Goal: Information Seeking & Learning: Learn about a topic

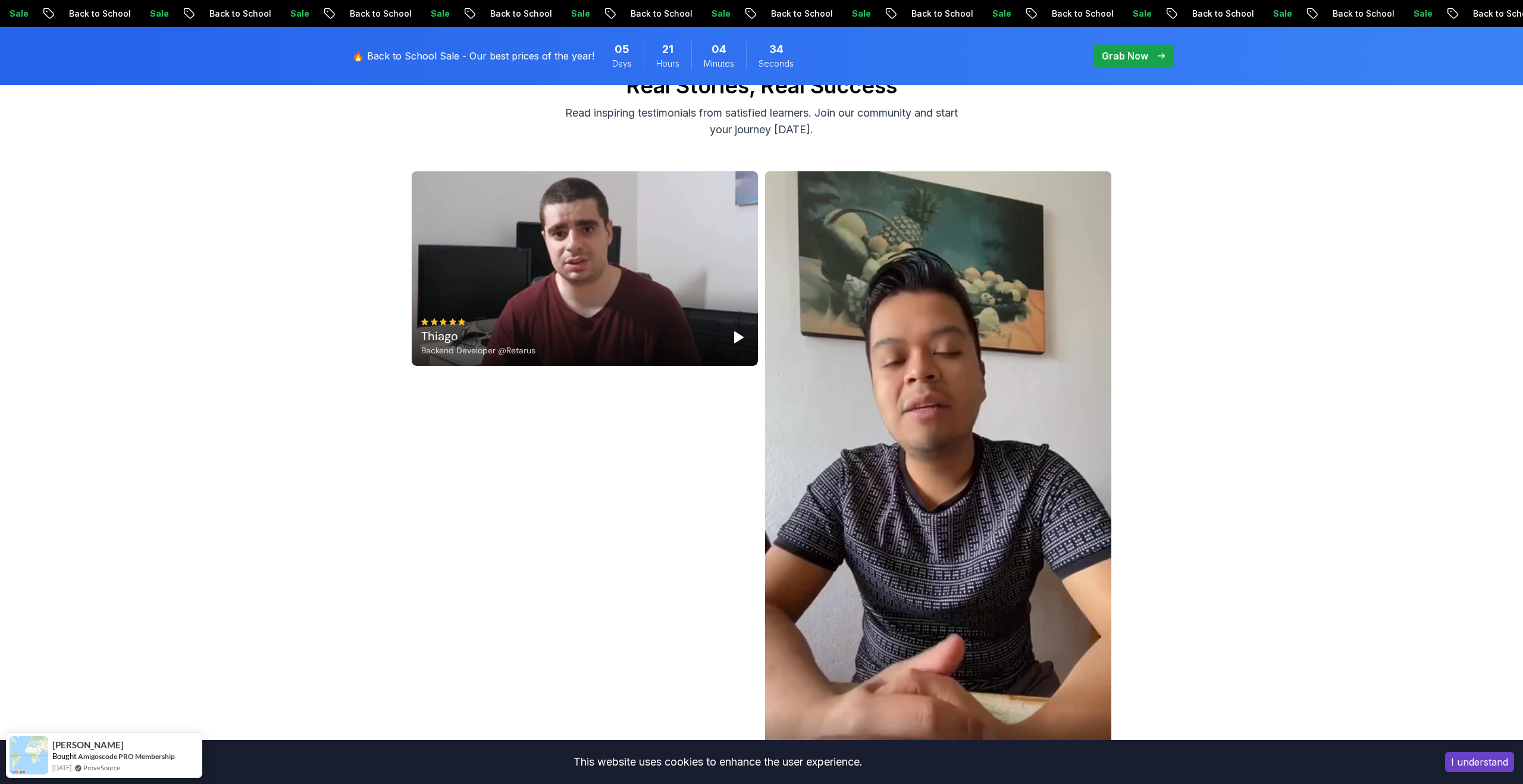
scroll to position [3144, 0]
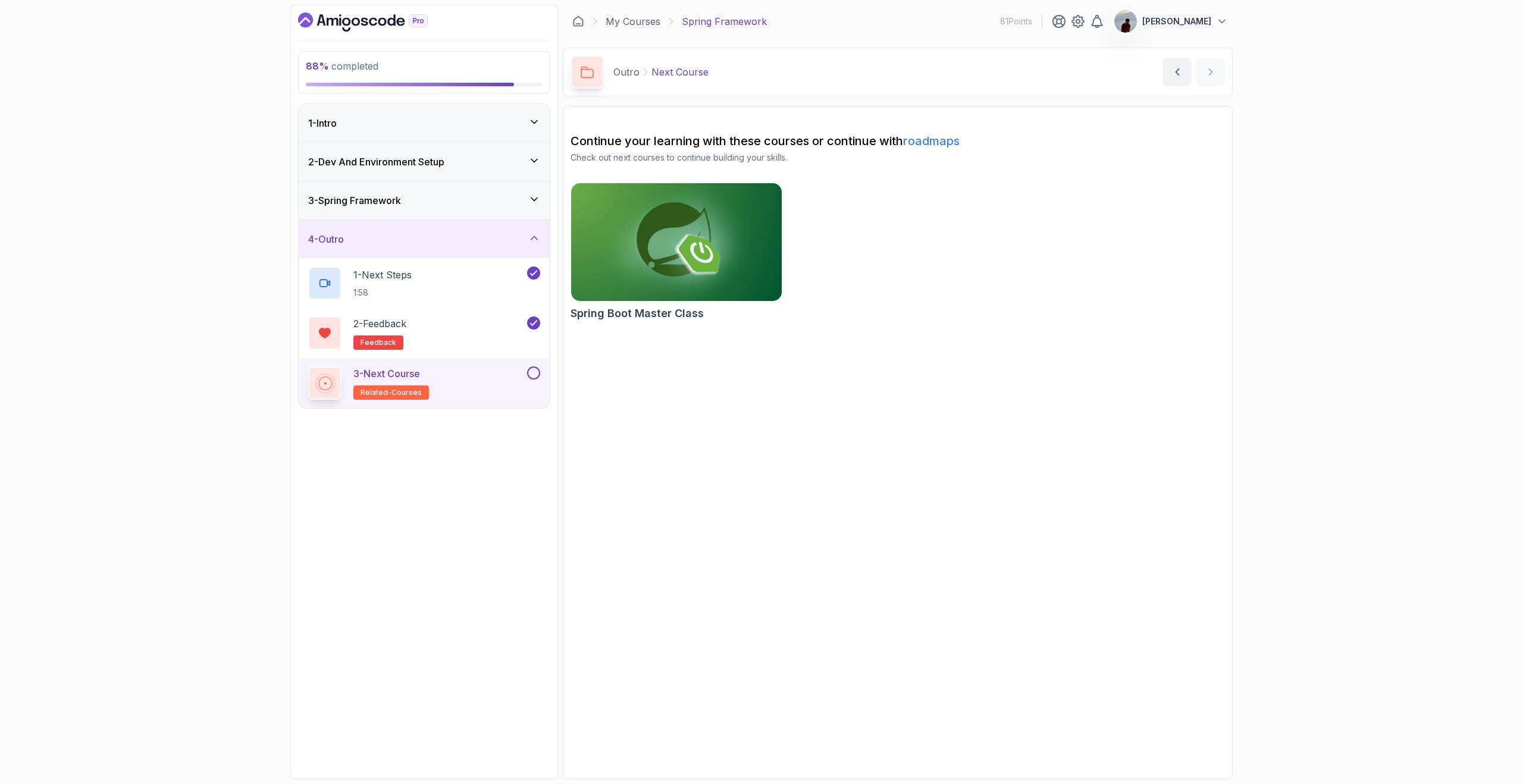
click at [537, 373] on button at bounding box center [534, 373] width 13 height 13
click at [538, 115] on div "1 - Intro" at bounding box center [424, 123] width 251 height 38
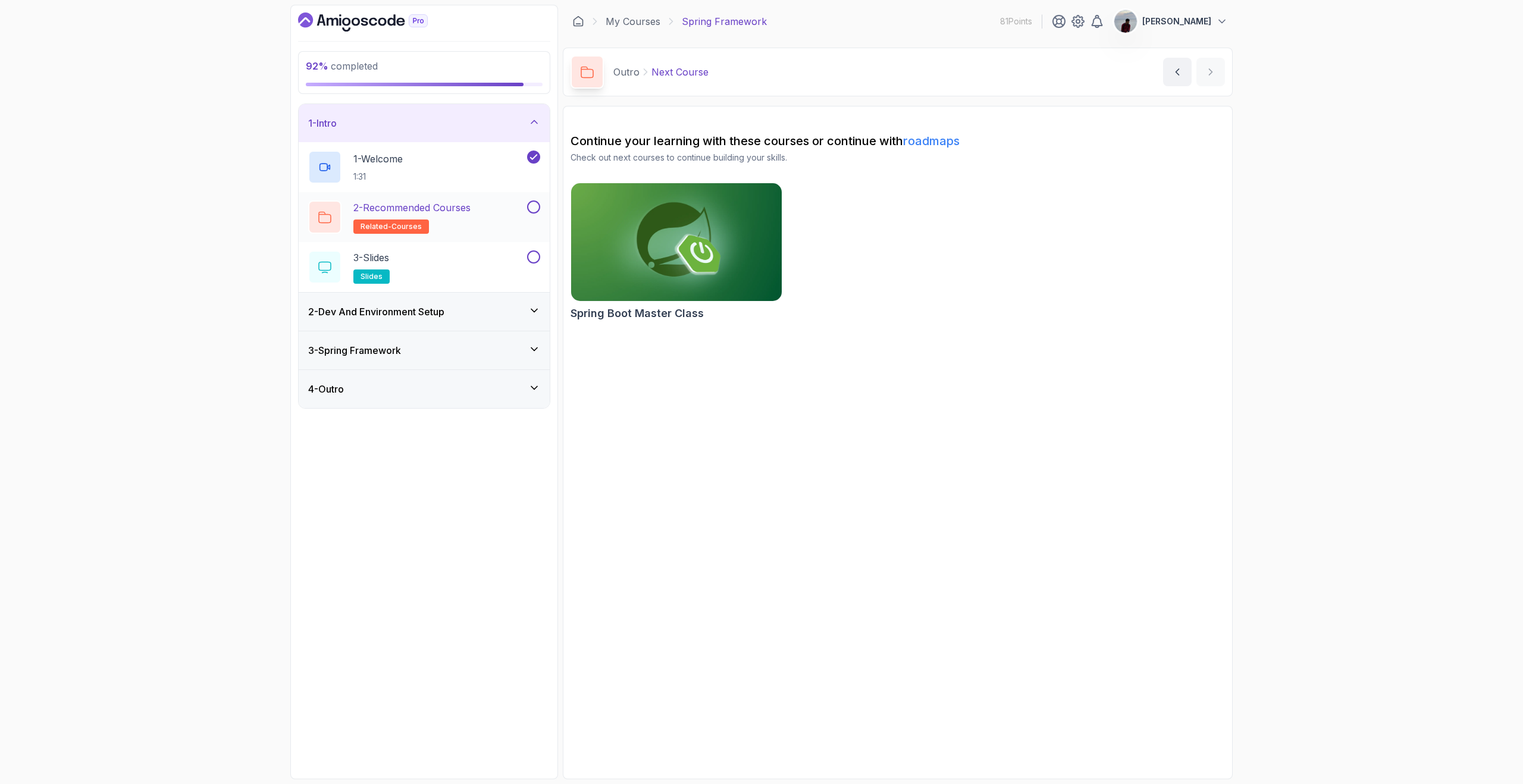
click at [536, 206] on button at bounding box center [534, 207] width 13 height 13
click at [534, 259] on button at bounding box center [534, 257] width 13 height 13
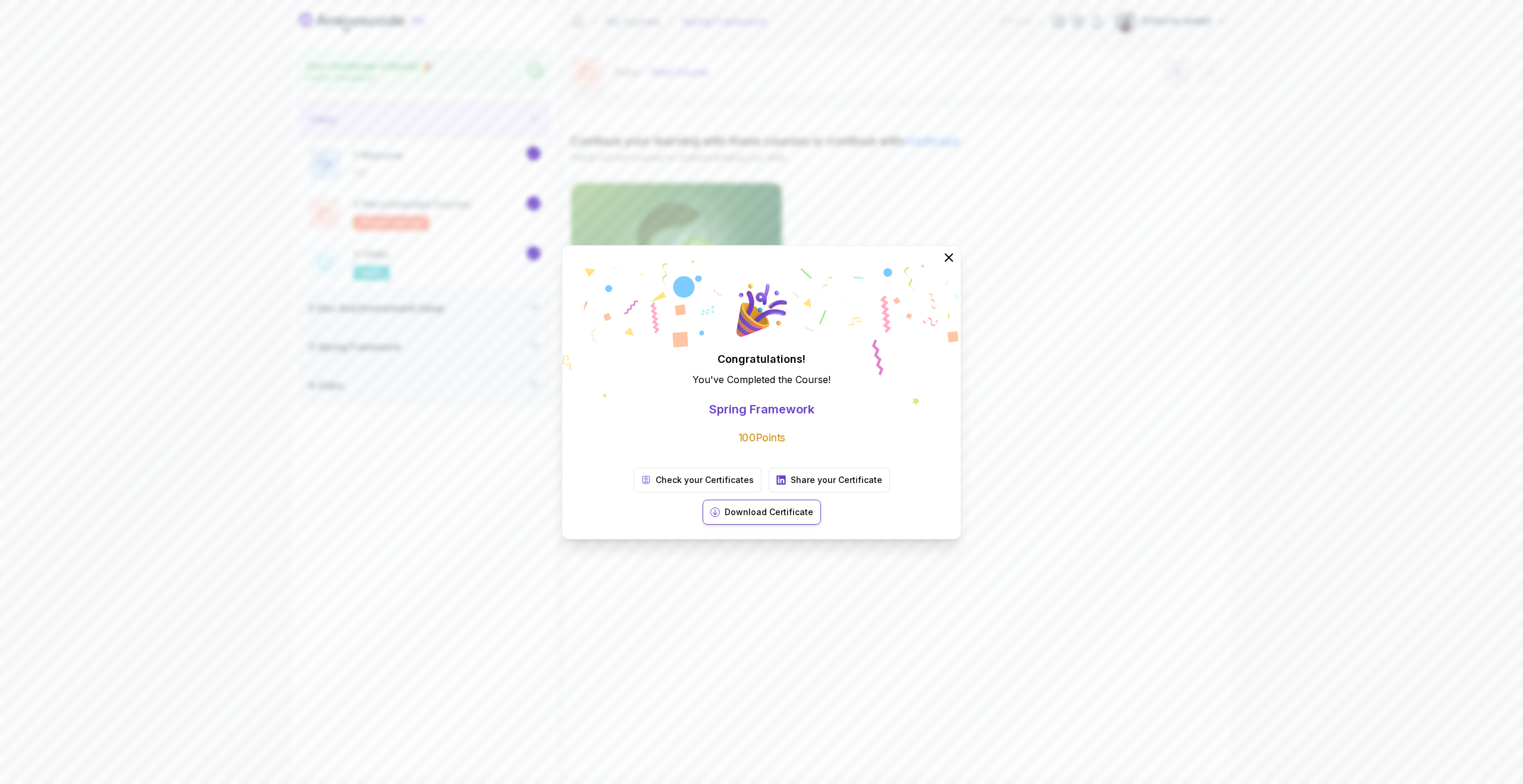
click at [720, 507] on div at bounding box center [715, 512] width 10 height 10
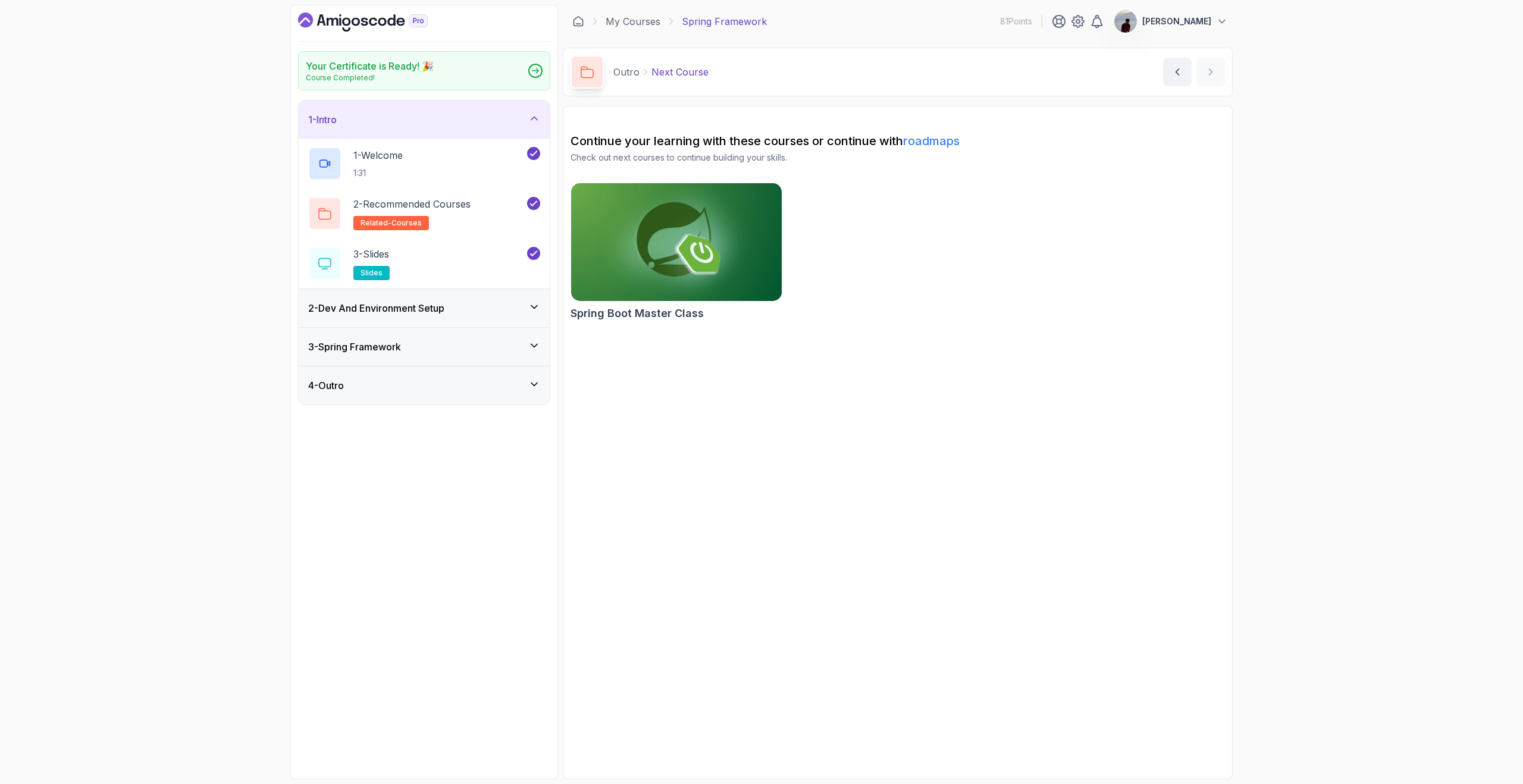
click at [315, 16] on icon "Dashboard" at bounding box center [363, 22] width 129 height 19
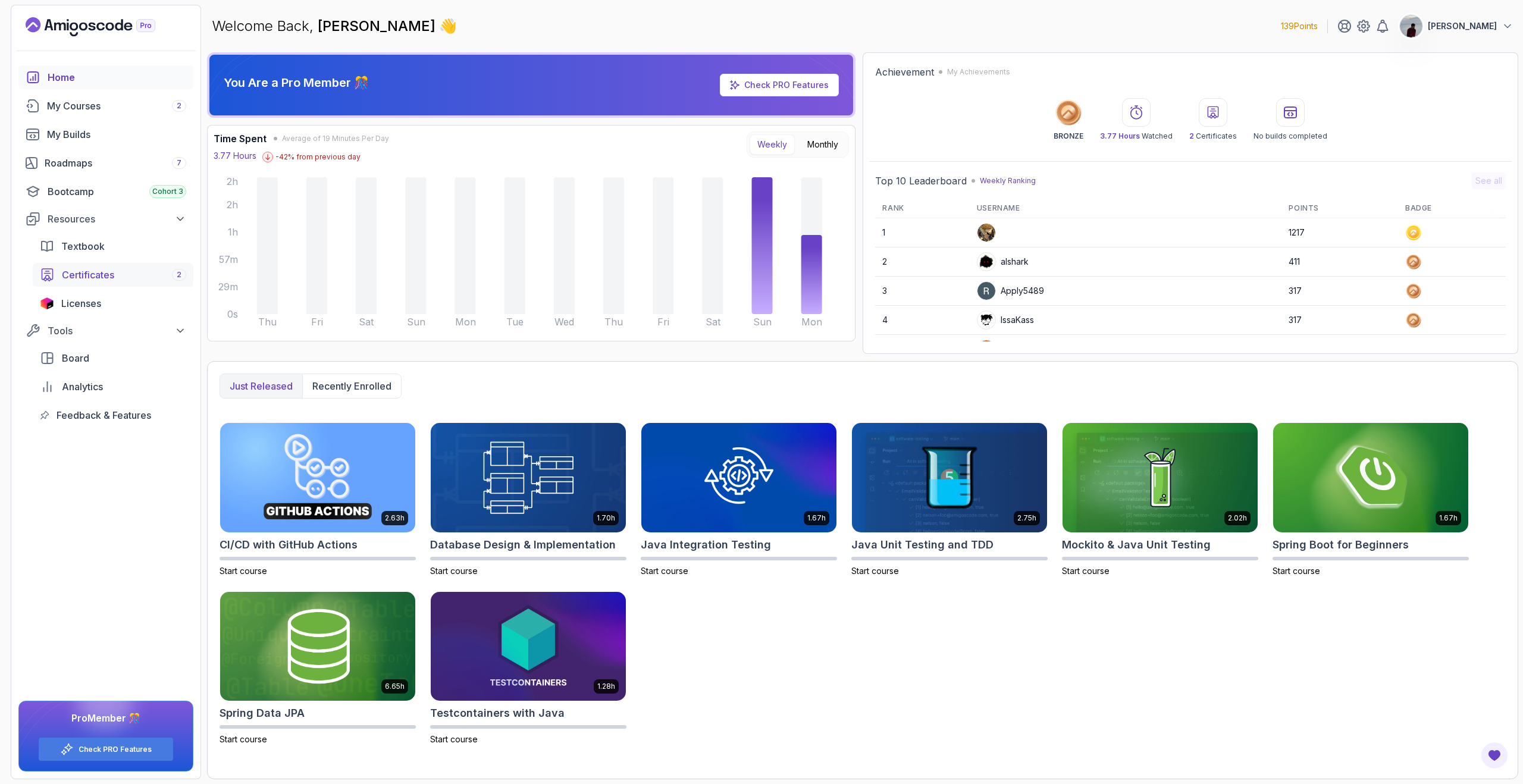
click at [140, 274] on div "Certificates 2" at bounding box center [124, 275] width 125 height 14
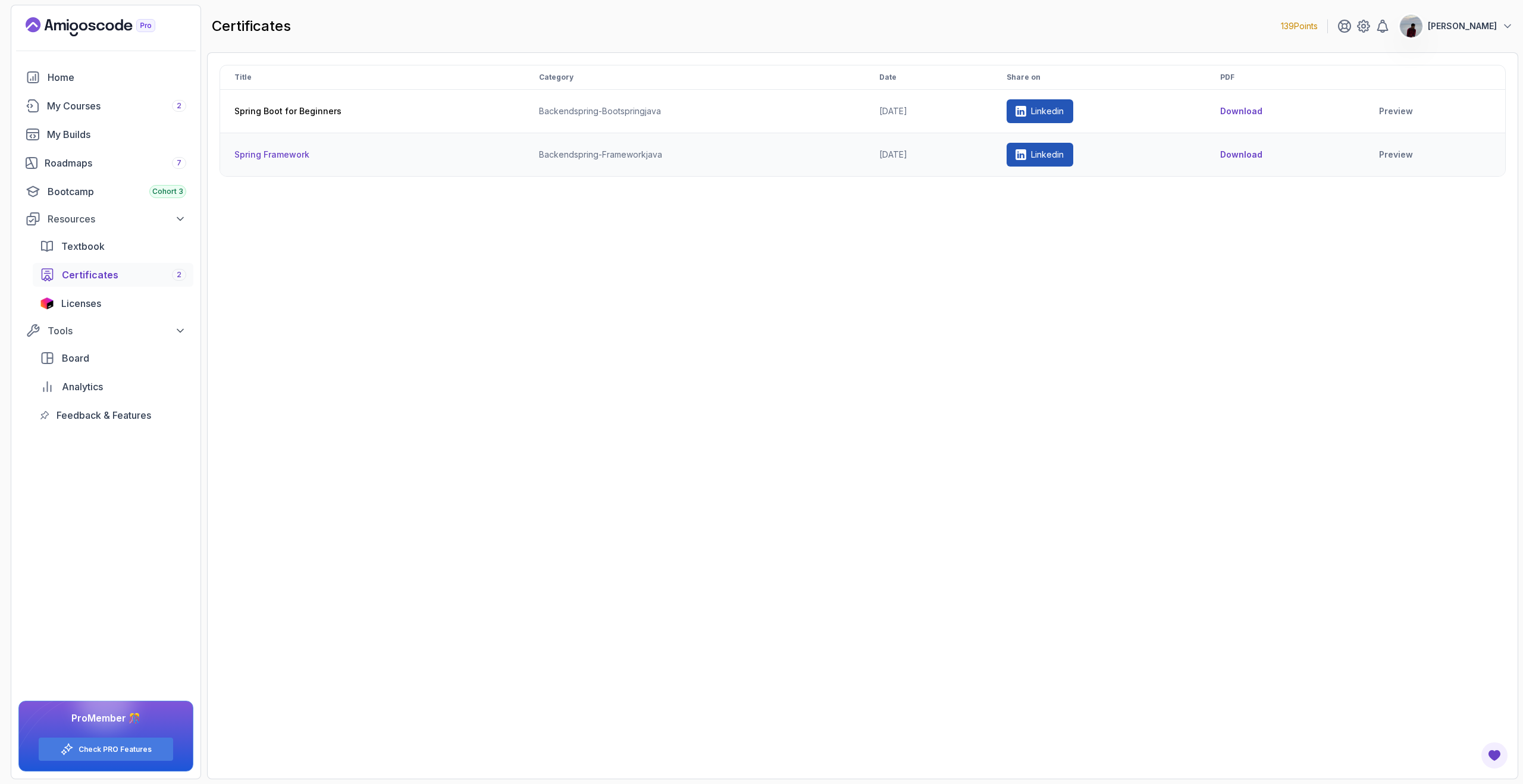
click at [1060, 157] on p "Linkedin" at bounding box center [1047, 155] width 33 height 12
click at [95, 17] on icon "Landing page" at bounding box center [90, 27] width 129 height 19
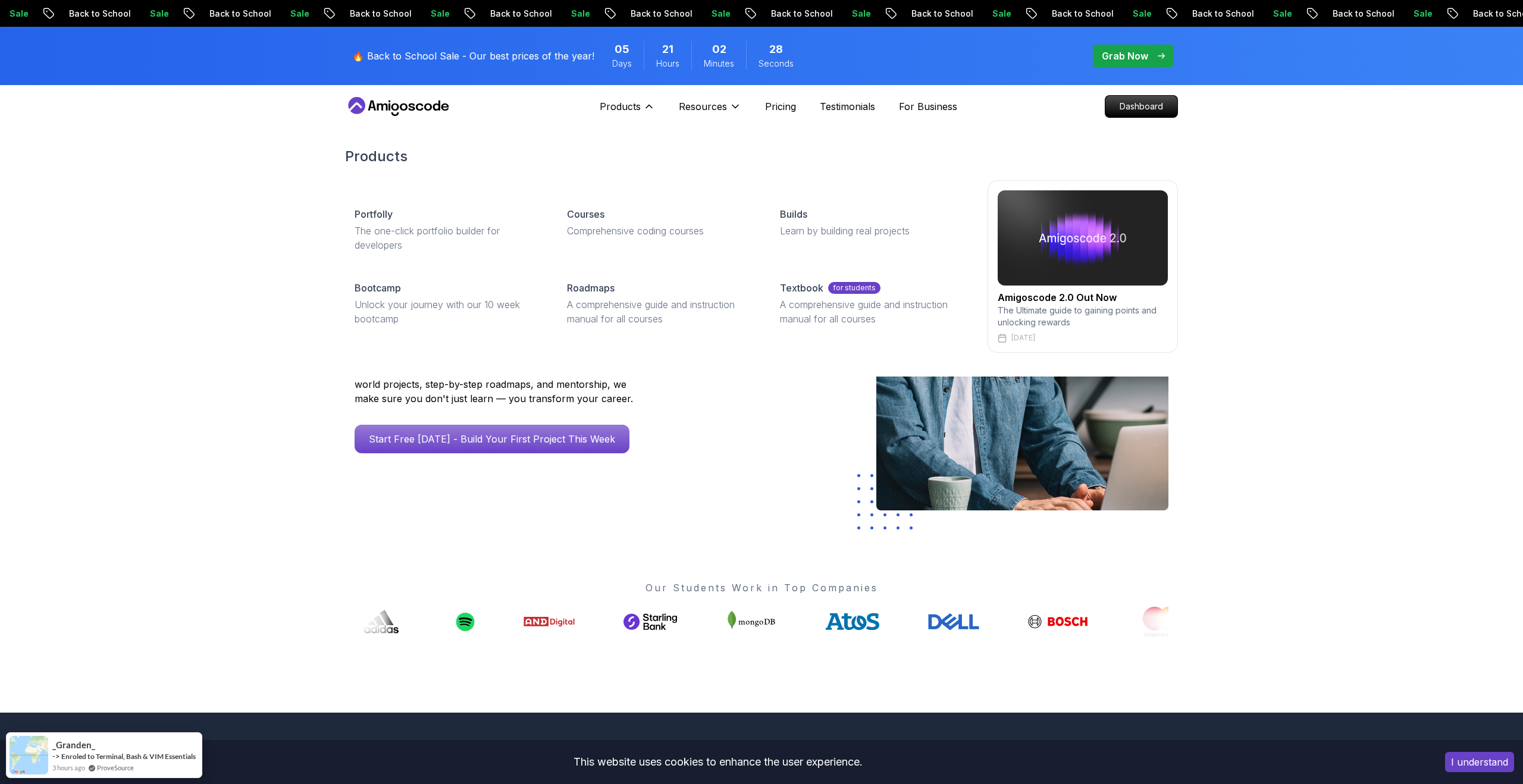
click at [256, 166] on div "Products Portfolly The one-click portfolio builder for developers Courses Compr…" at bounding box center [762, 250] width 1523 height 253
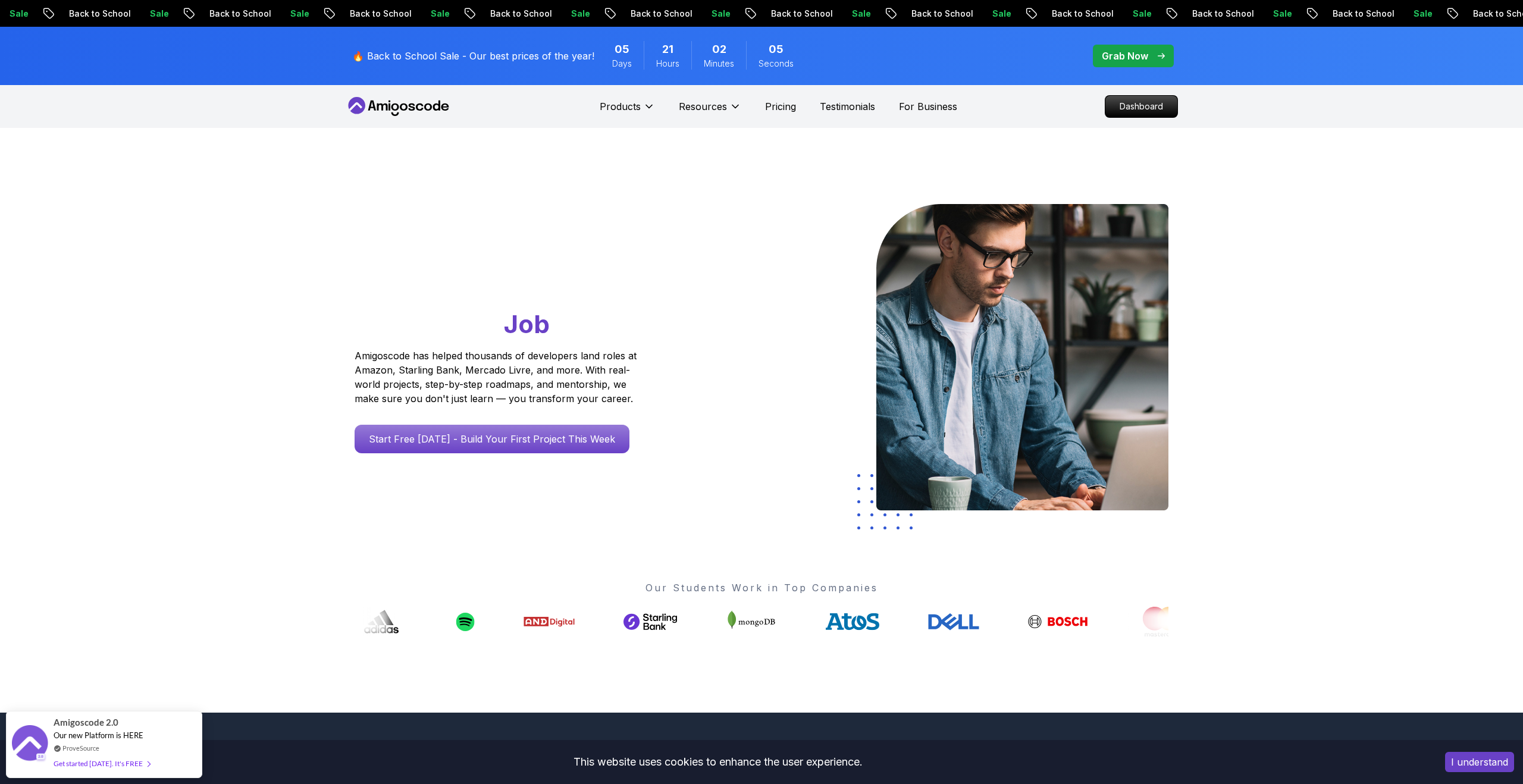
click at [399, 101] on icon at bounding box center [398, 107] width 107 height 19
click at [1127, 102] on p "Dashboard" at bounding box center [1141, 107] width 68 height 20
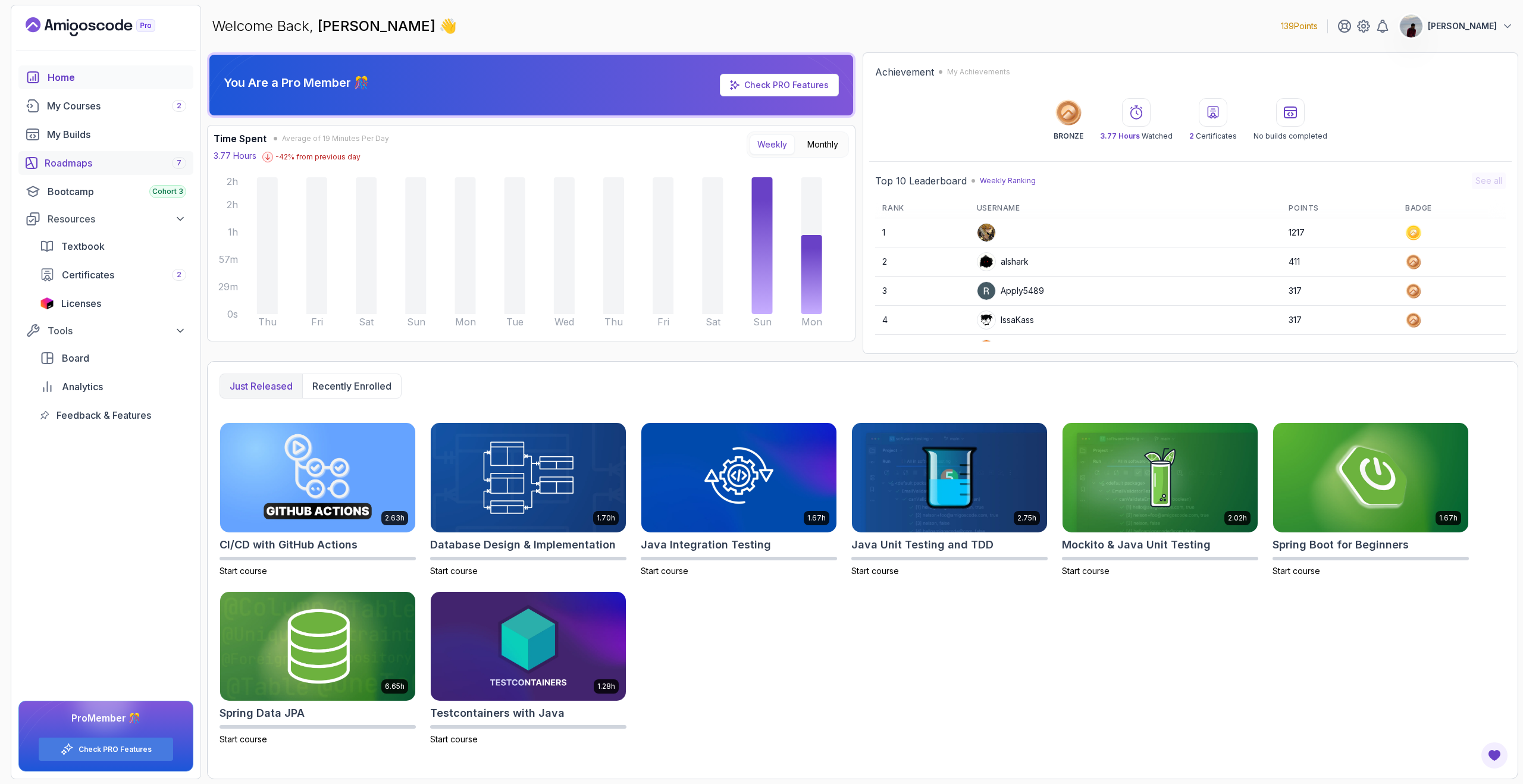
click at [81, 168] on div "Roadmaps 7" at bounding box center [115, 163] width 141 height 14
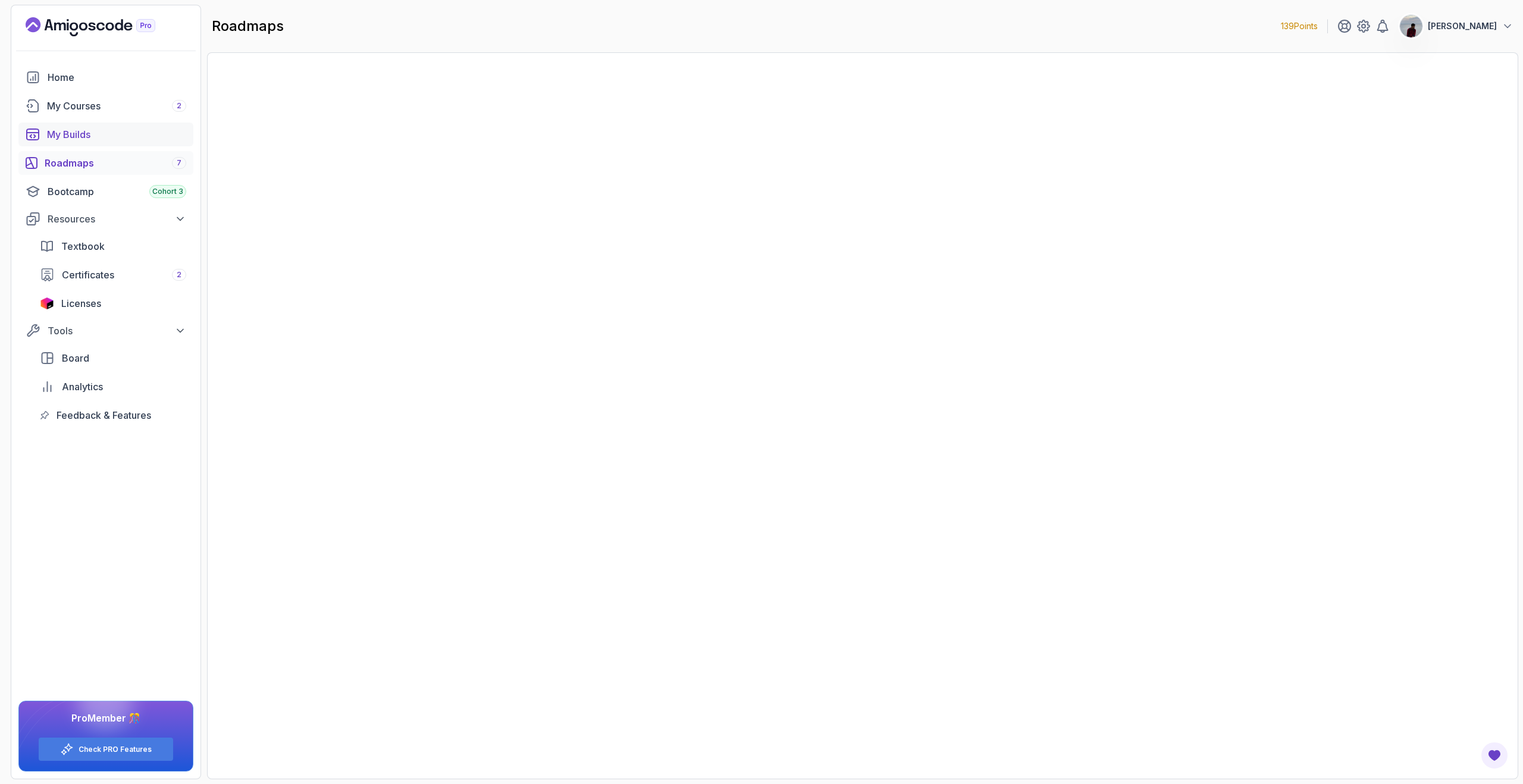
click at [121, 107] on div "My Courses 2" at bounding box center [116, 106] width 139 height 14
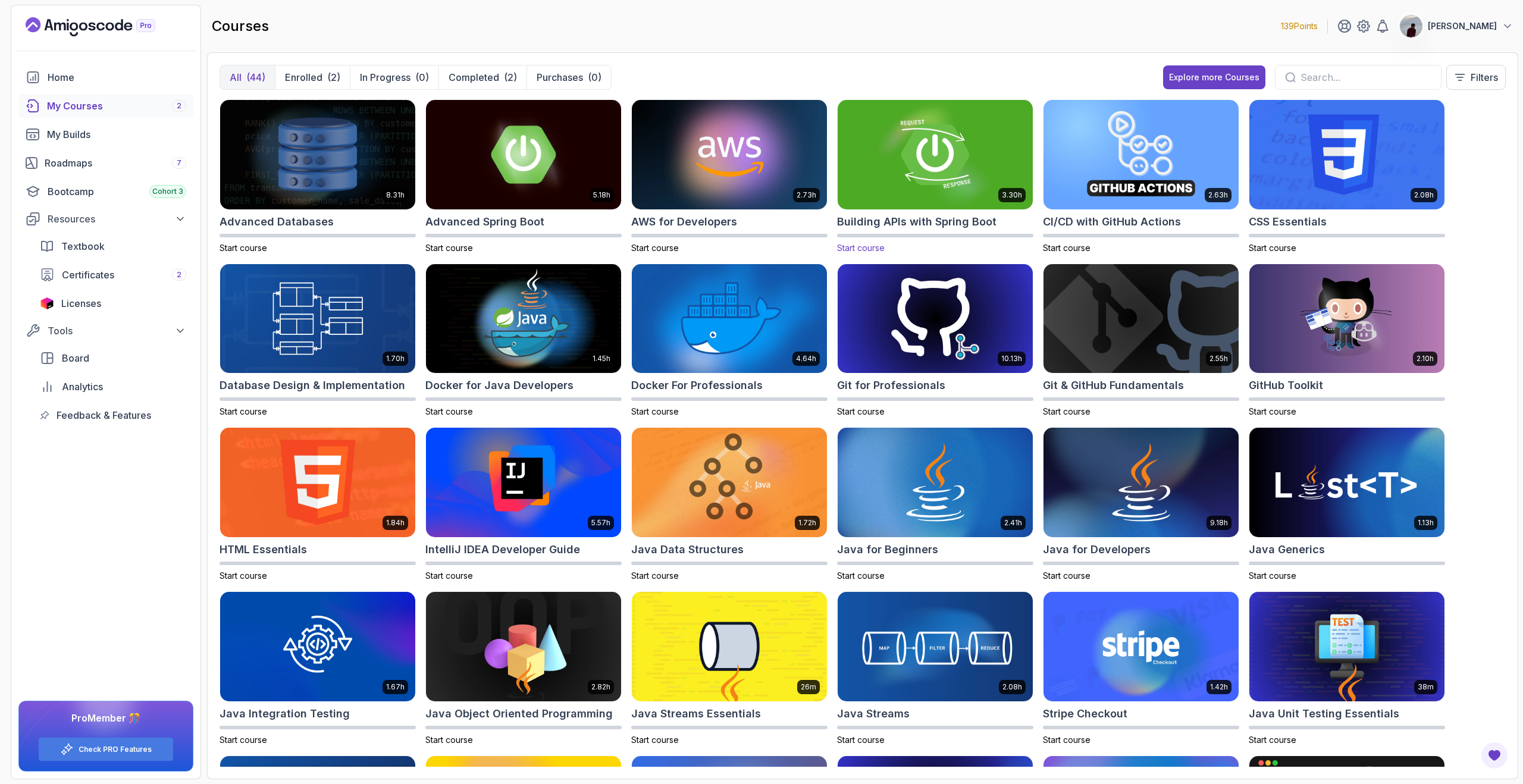
click at [859, 216] on h2 "Building APIs with Spring Boot" at bounding box center [917, 222] width 159 height 17
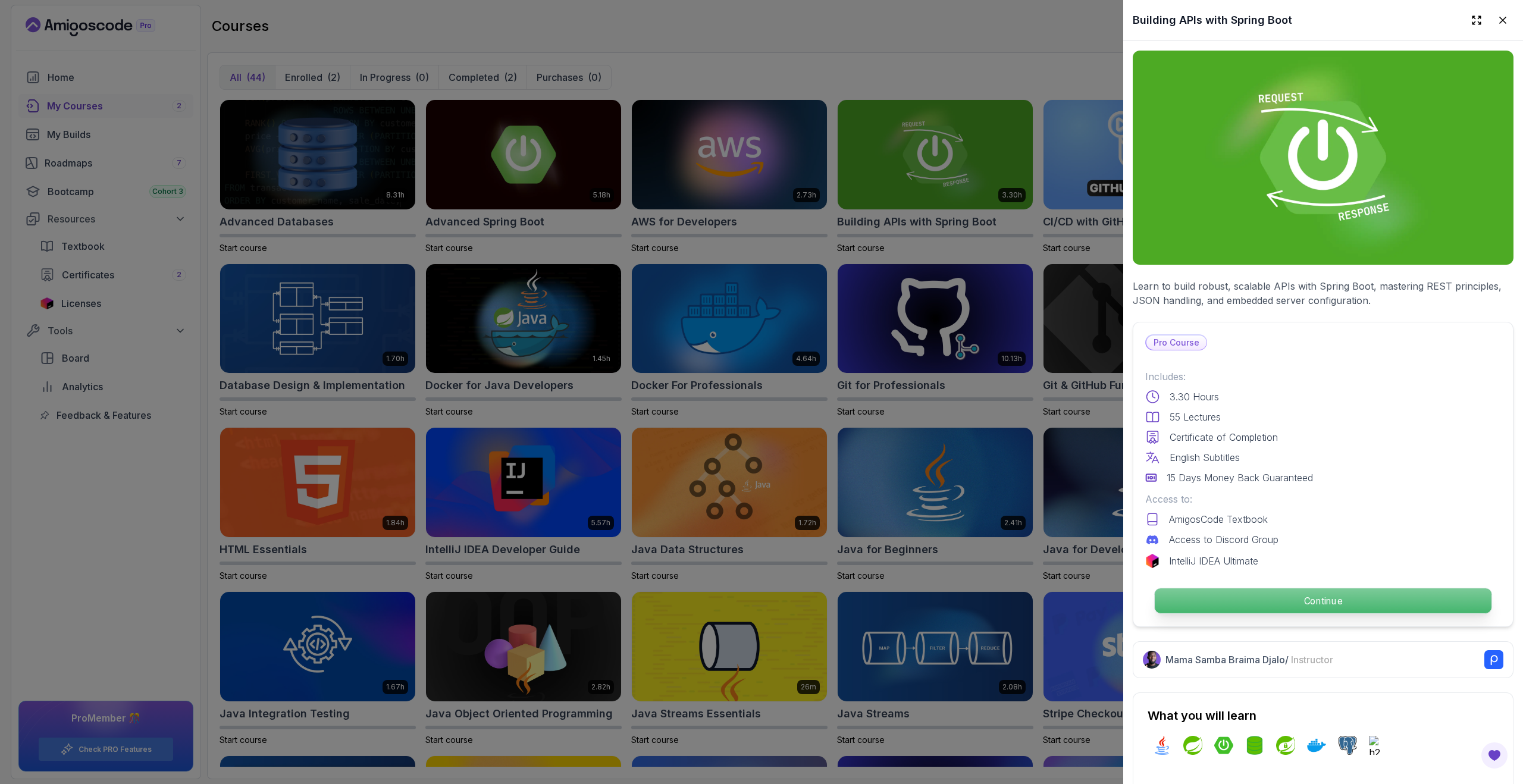
click at [1303, 606] on p "Continue" at bounding box center [1323, 601] width 337 height 25
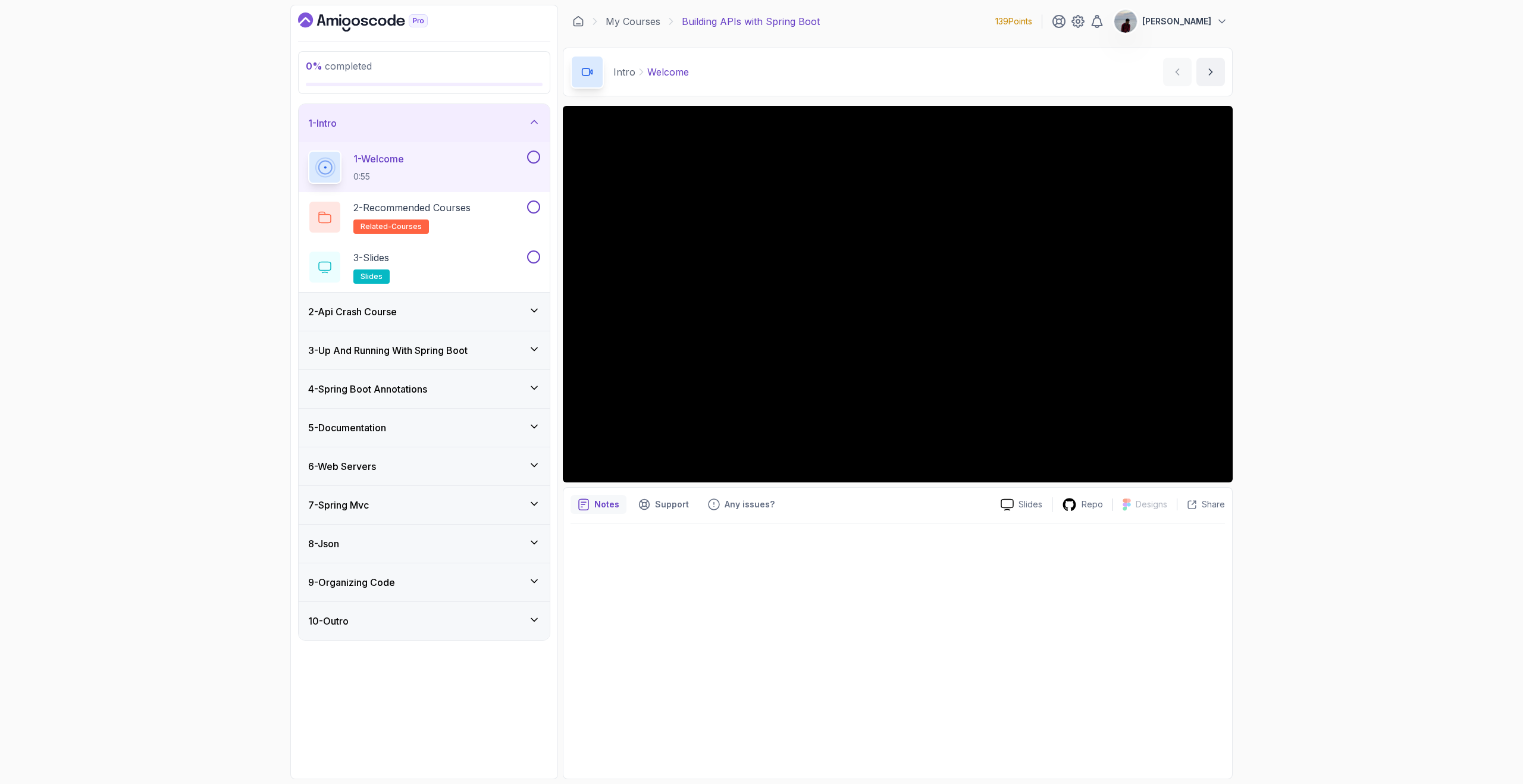
click at [525, 313] on div "2 - Api Crash Course" at bounding box center [424, 311] width 232 height 14
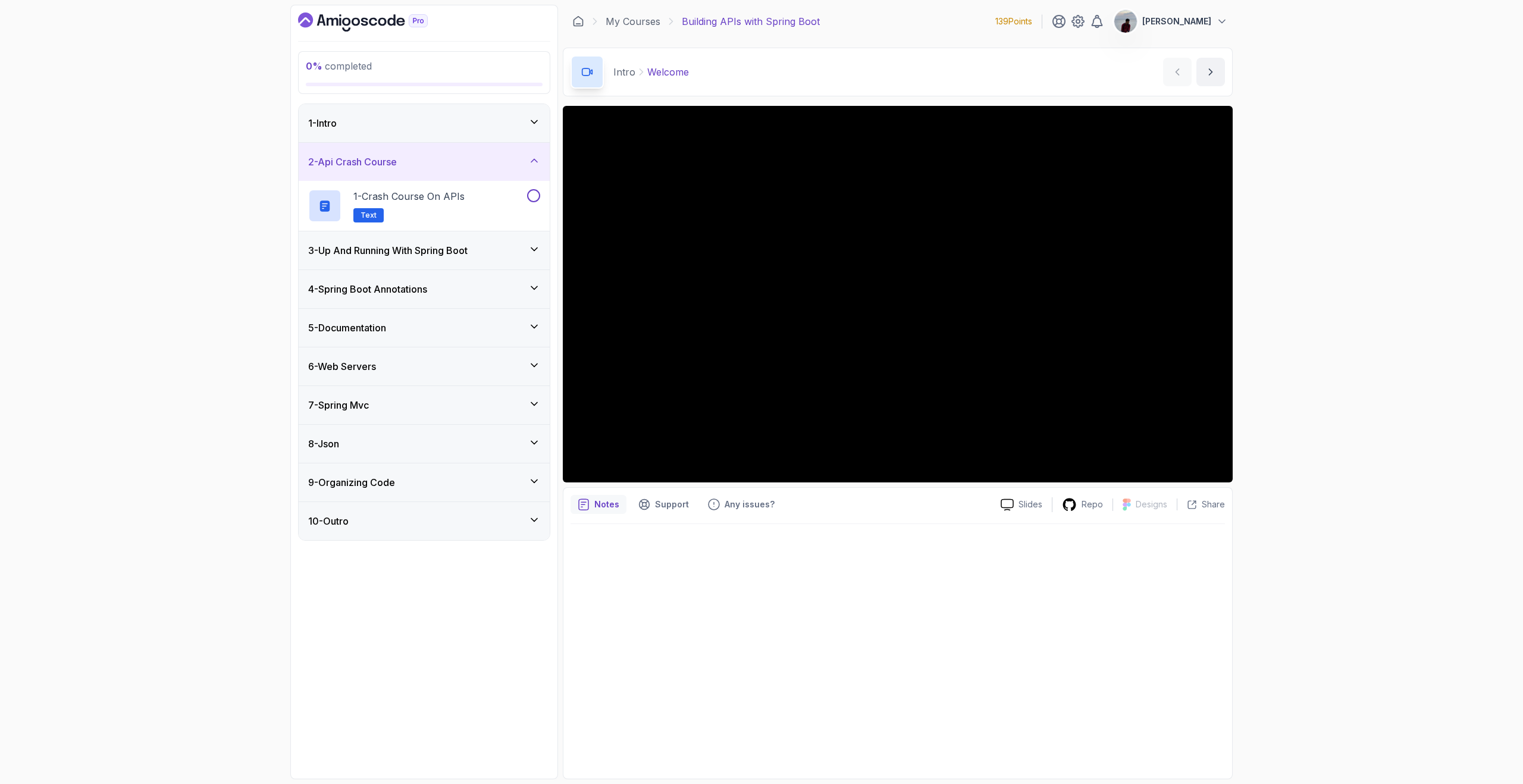
click at [536, 158] on icon at bounding box center [534, 161] width 12 height 12
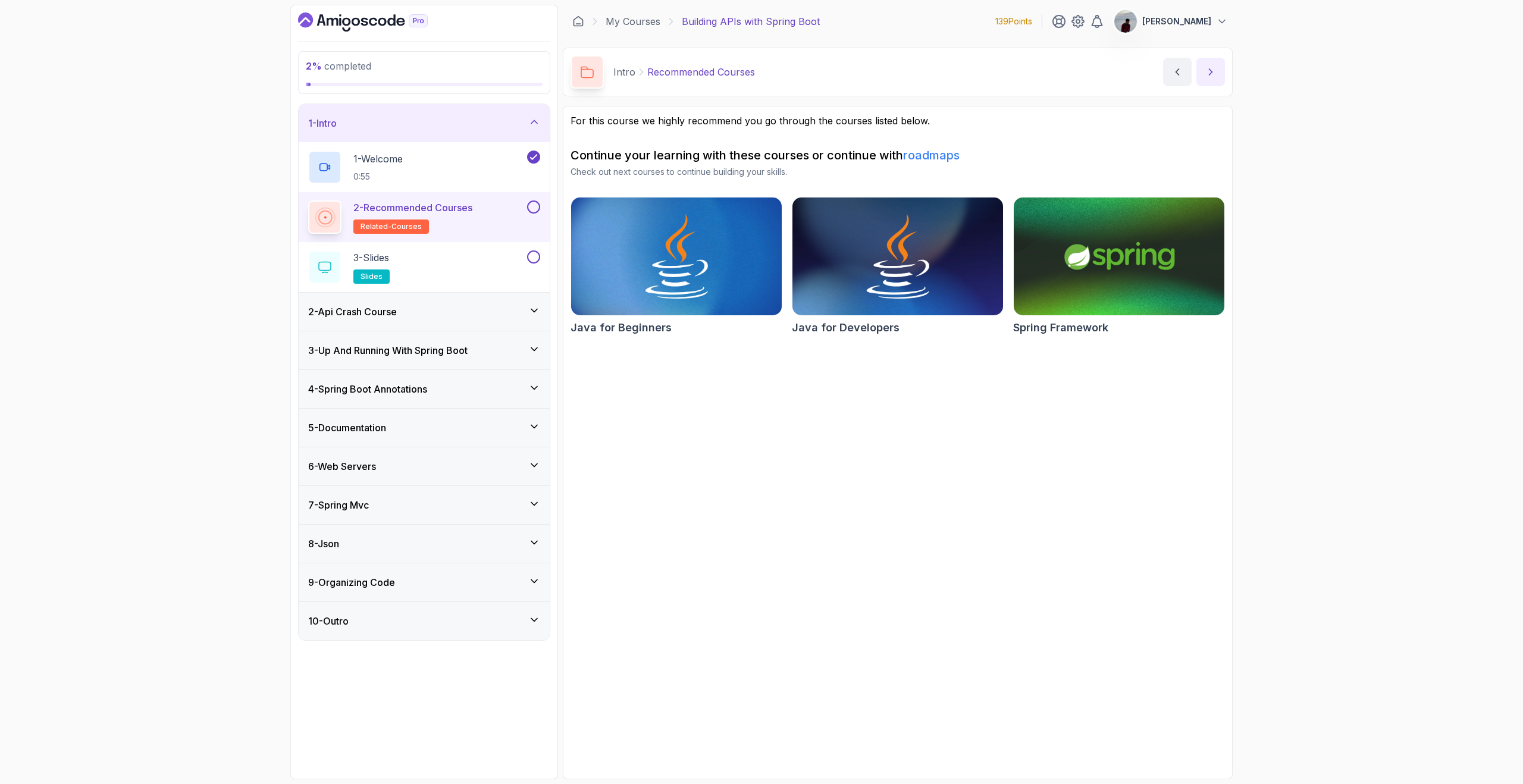
click at [1208, 71] on icon "next content" at bounding box center [1211, 72] width 12 height 12
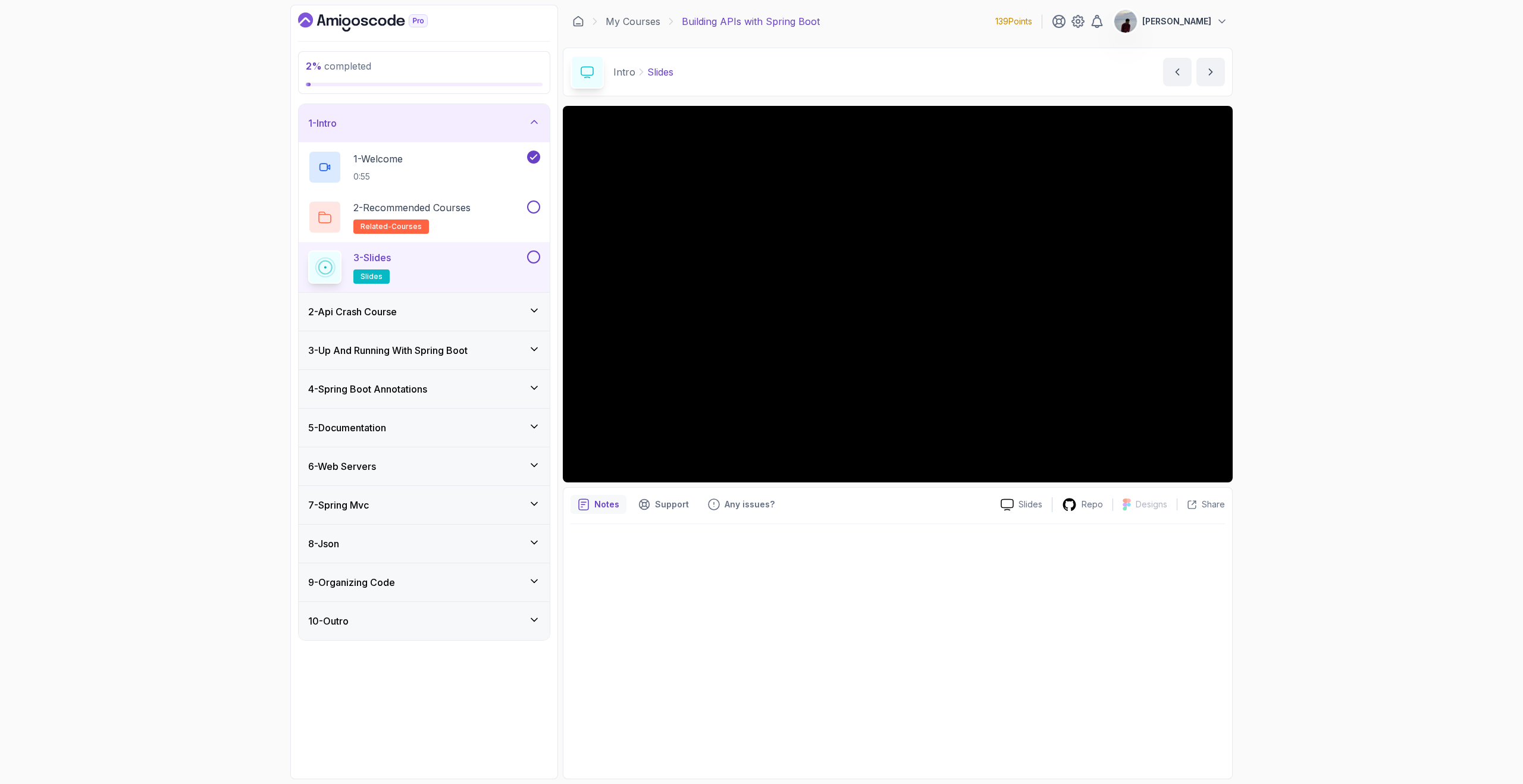
click at [1363, 564] on div "2 % completed 1 - Intro 1 - Welcome 0:55 2 - Recommended Courses related-course…" at bounding box center [762, 392] width 1523 height 784
click at [1202, 509] on p "Share" at bounding box center [1213, 504] width 23 height 12
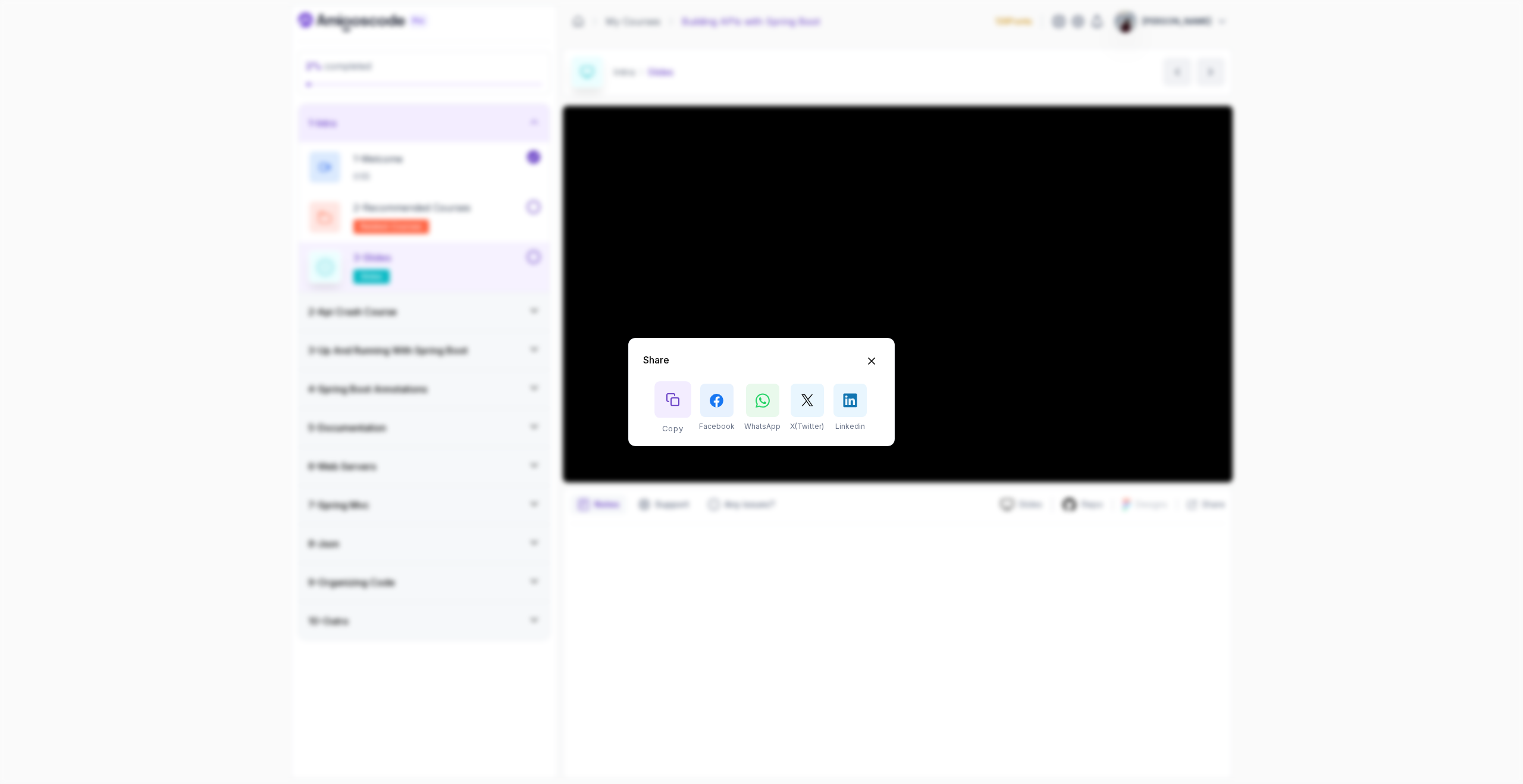
click at [676, 404] on icon "Copy button" at bounding box center [673, 399] width 13 height 13
click at [903, 147] on div "Share Copy Facebook WhatsApp X(Twitter) Linkedin" at bounding box center [762, 392] width 1523 height 784
